Goal: Check status: Check status

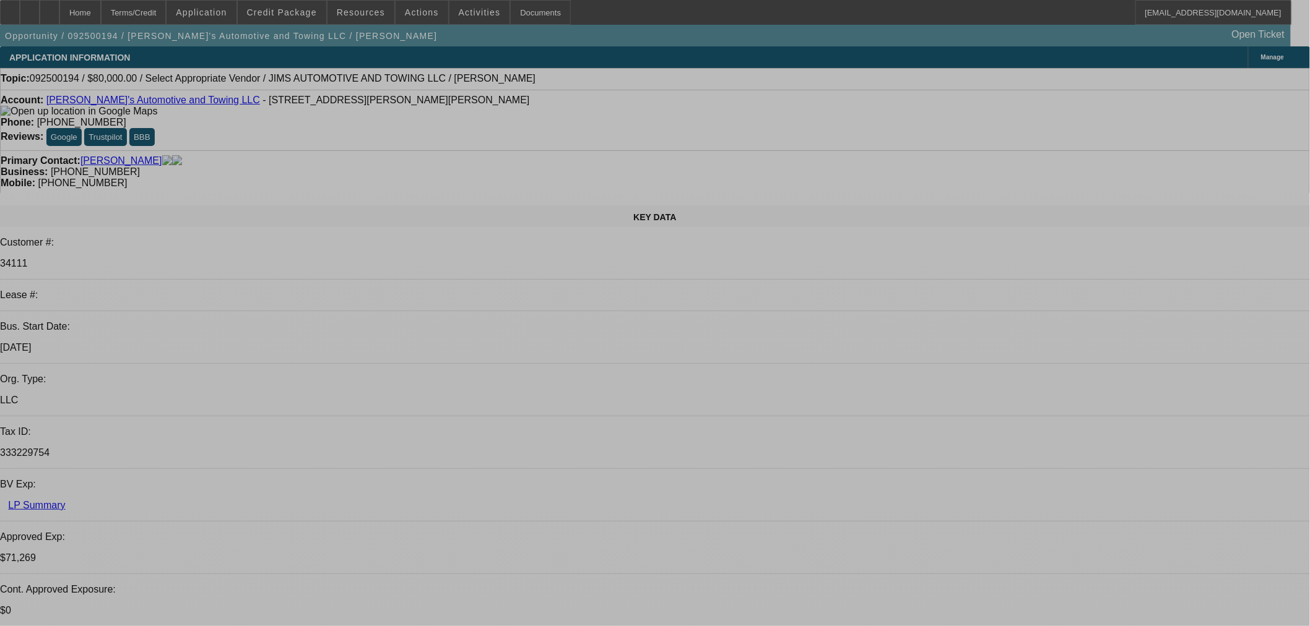
select select "0"
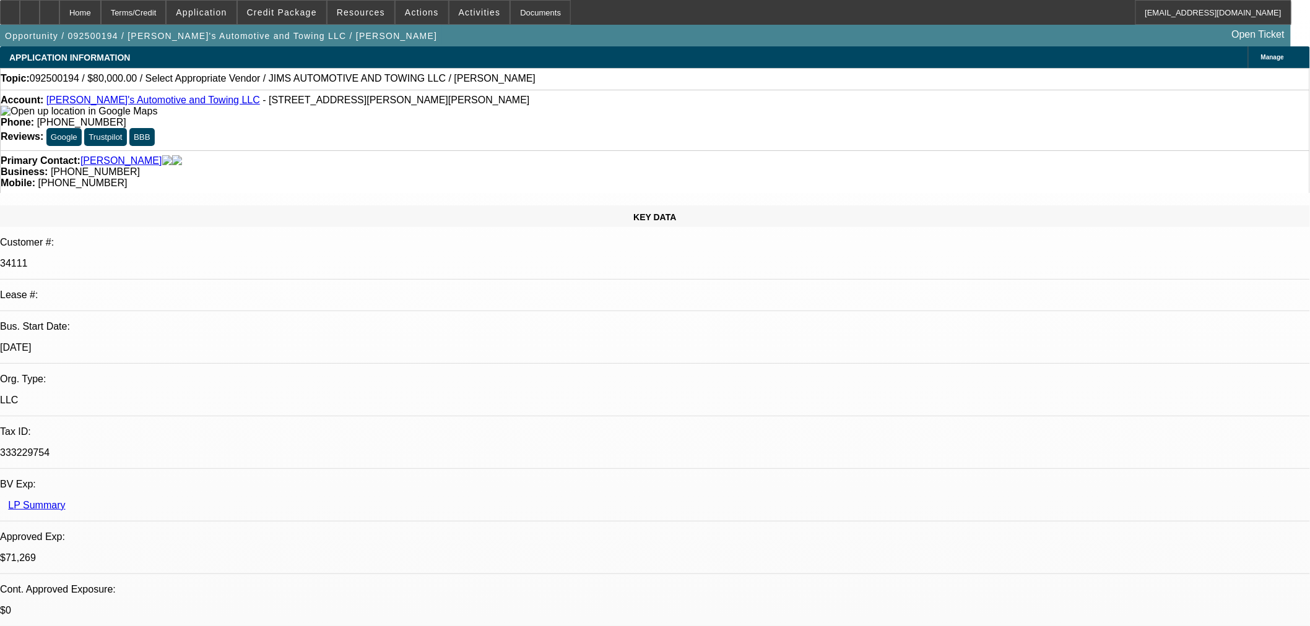
select select "2"
select select "0.1"
select select "4"
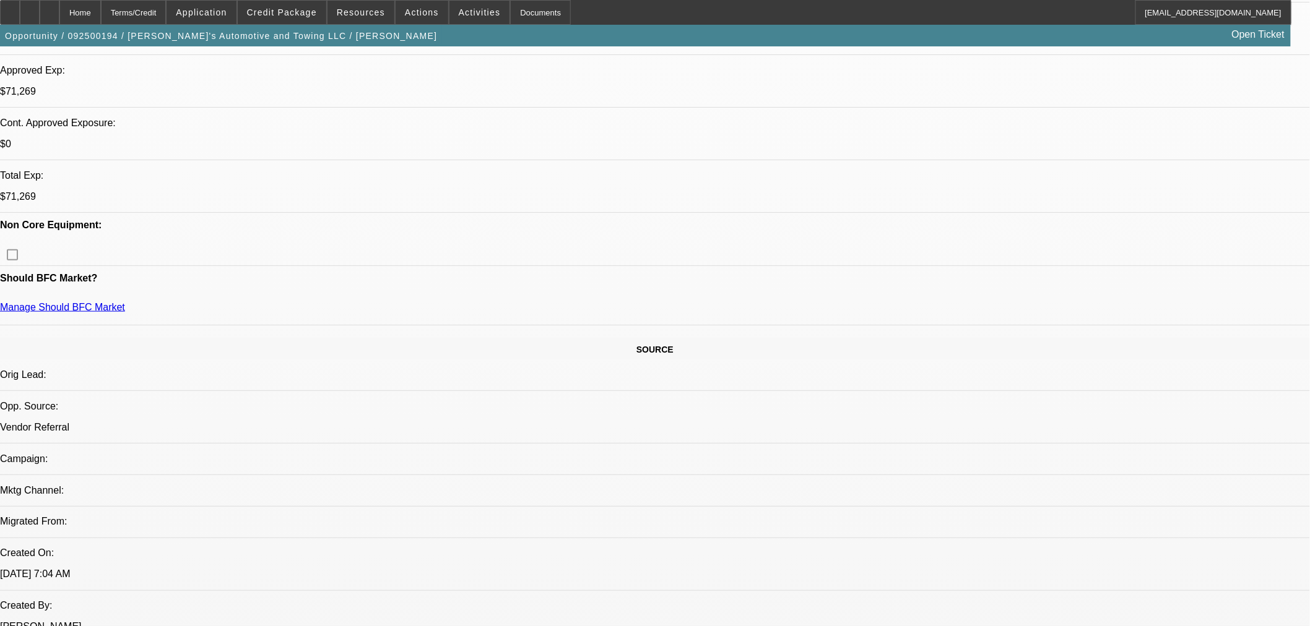
scroll to position [619, 0]
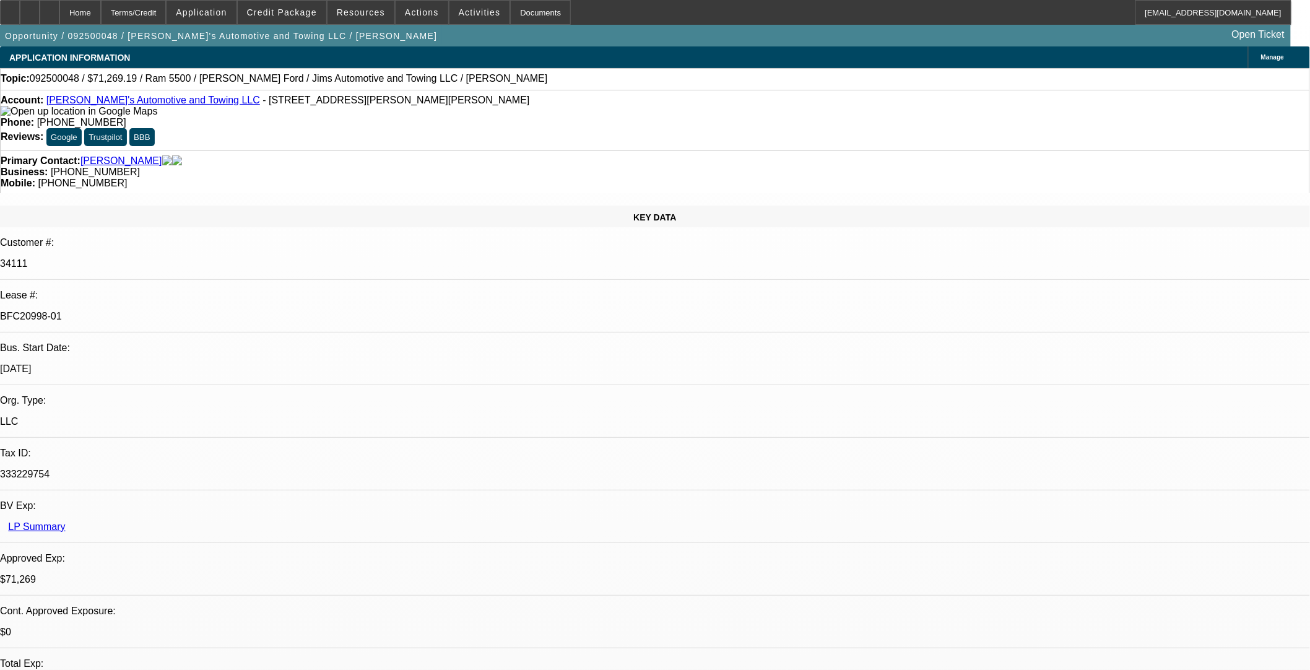
select select "0"
select select "3"
select select "0.1"
select select "4"
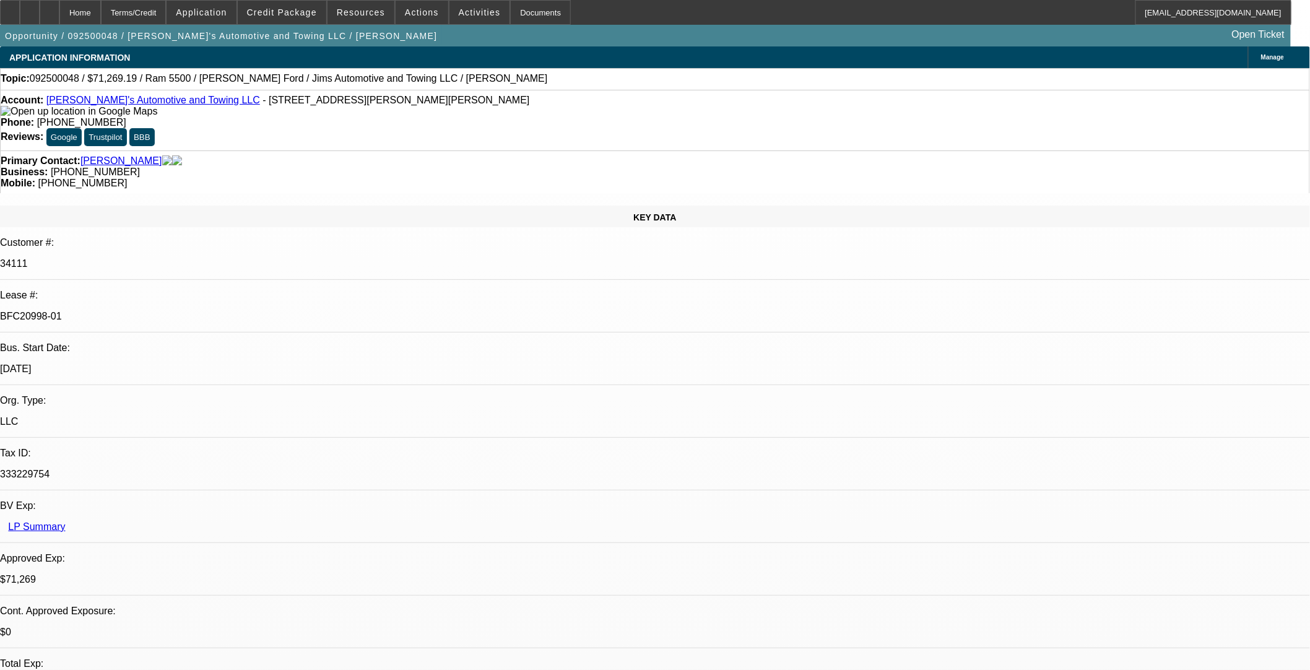
select select "0"
select select "3"
select select "0.1"
select select "4"
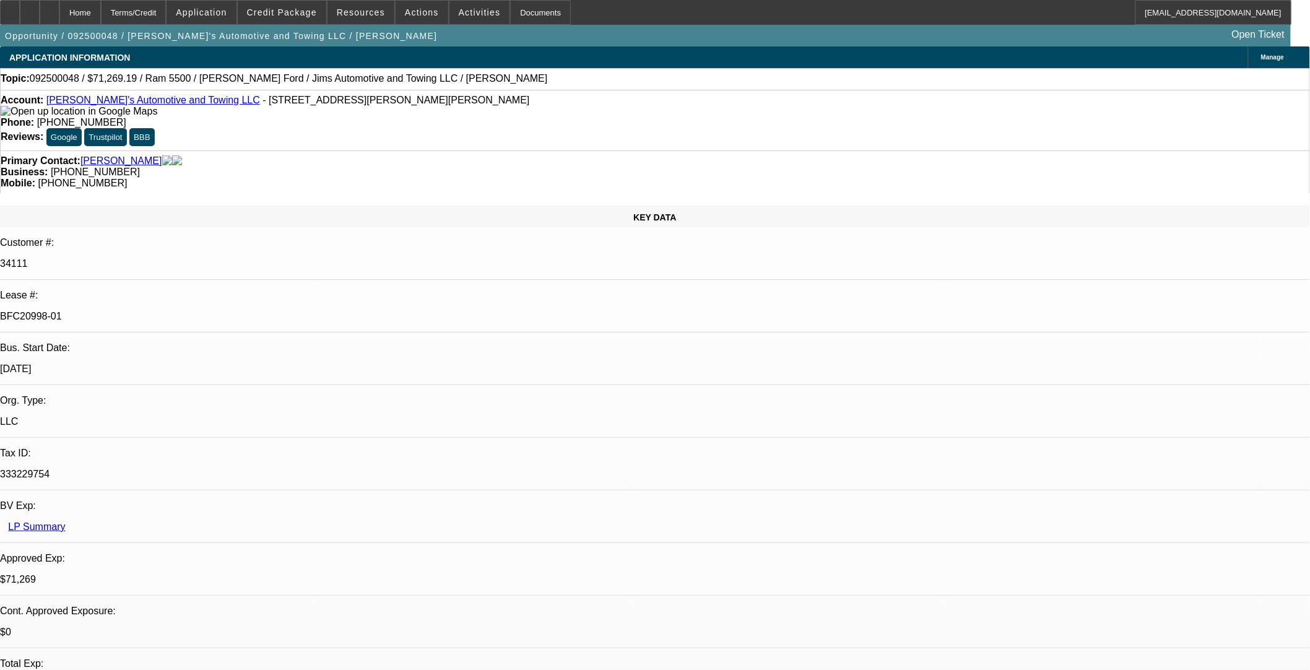
select select "0"
select select "0.1"
select select "4"
select select "0"
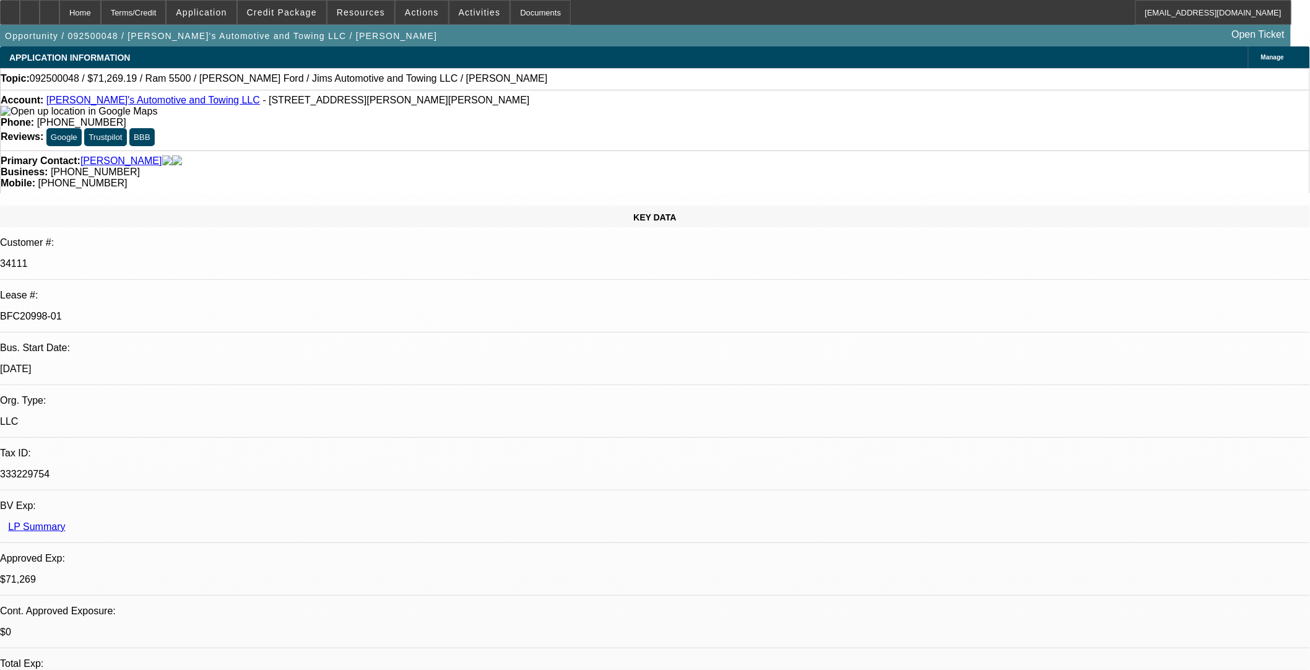
select select "0"
select select "0.1"
select select "4"
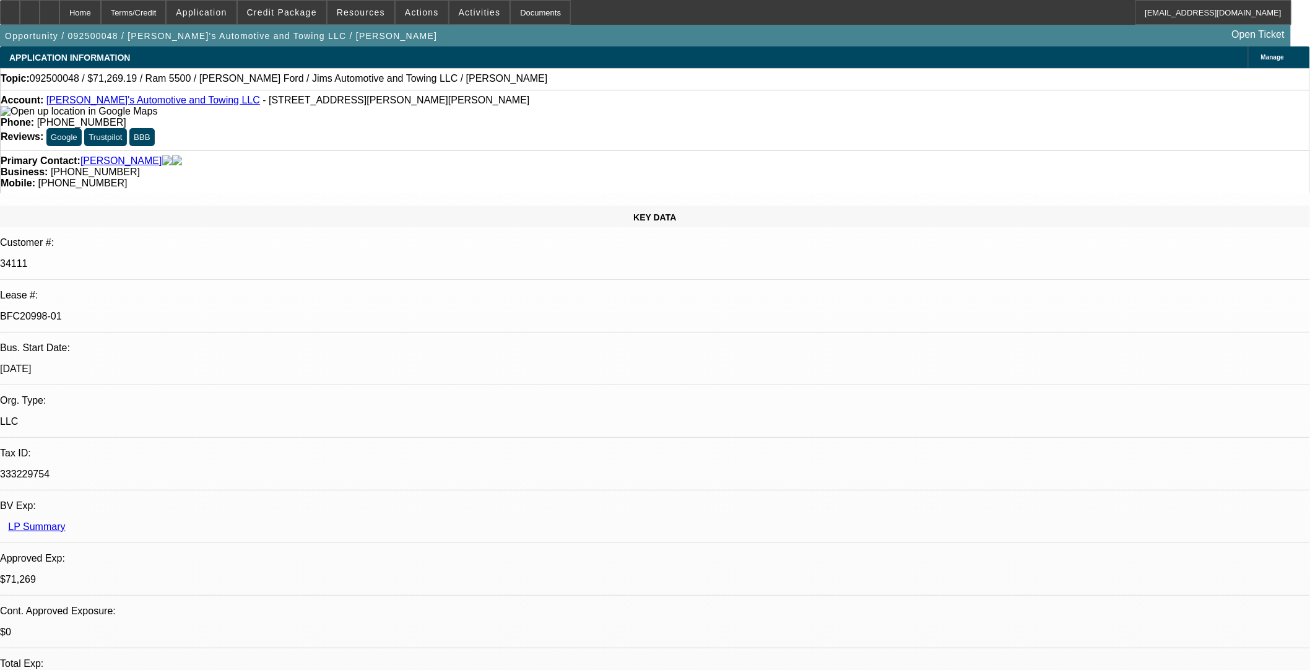
click at [59, 15] on div at bounding box center [50, 12] width 20 height 25
select select "0"
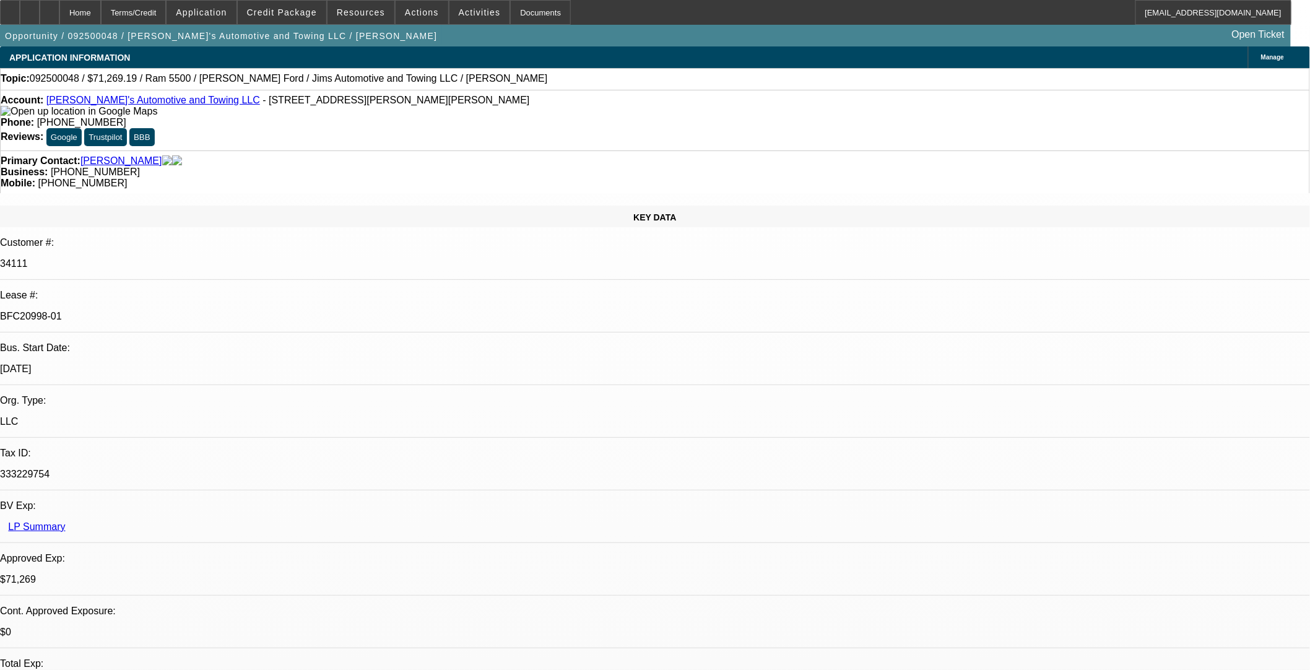
select select "0"
select select "3"
select select "0.1"
select select "4"
select select "0"
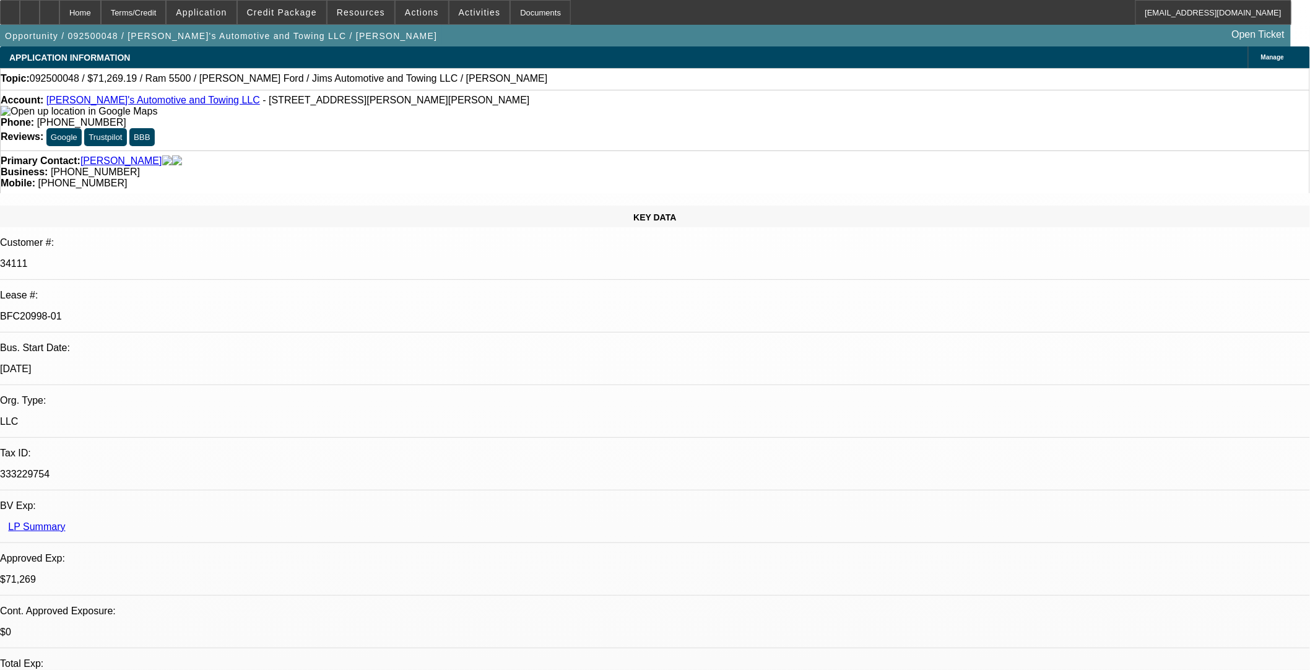
select select "0"
select select "3"
select select "0.1"
select select "4"
select select "0"
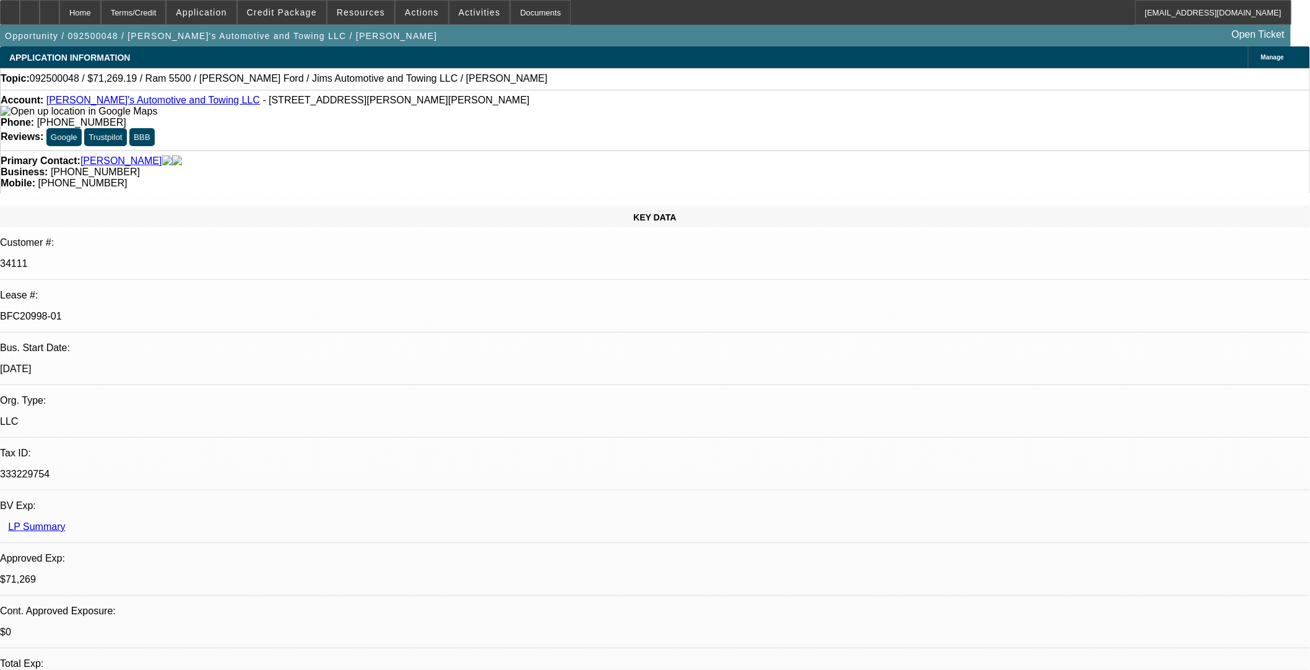
select select "0"
select select "0.1"
select select "4"
select select "0"
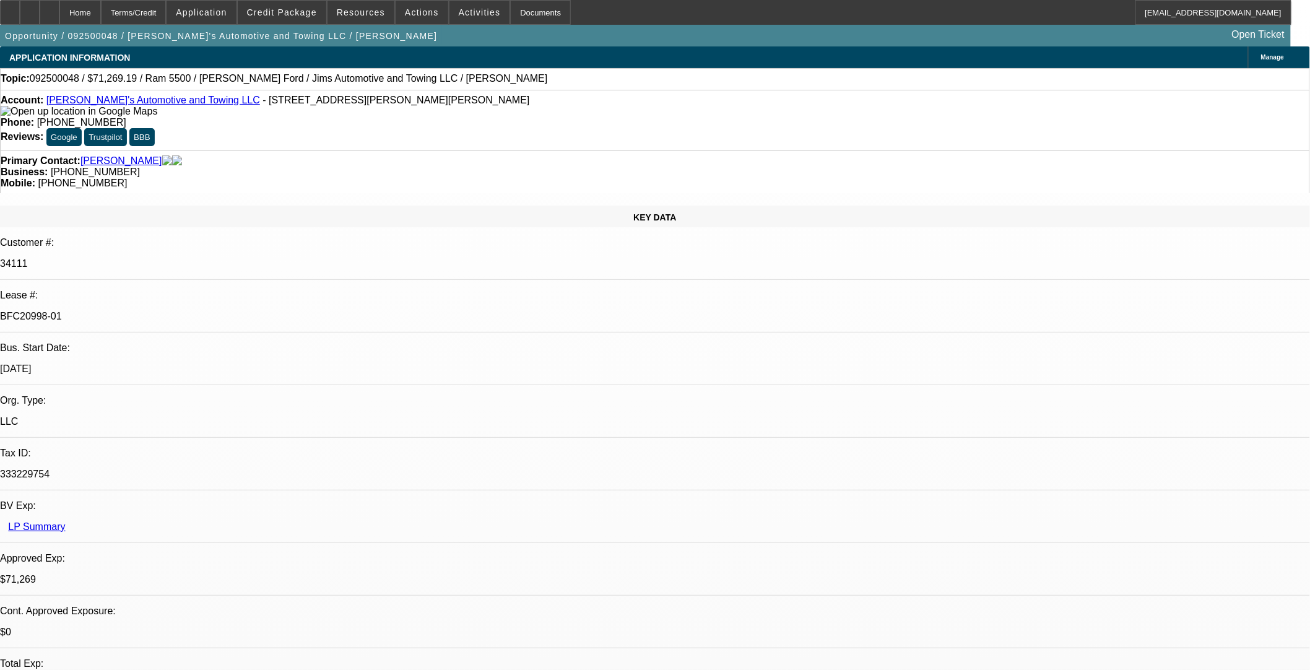
select select "0.1"
select select "4"
